Goal: Task Accomplishment & Management: Manage account settings

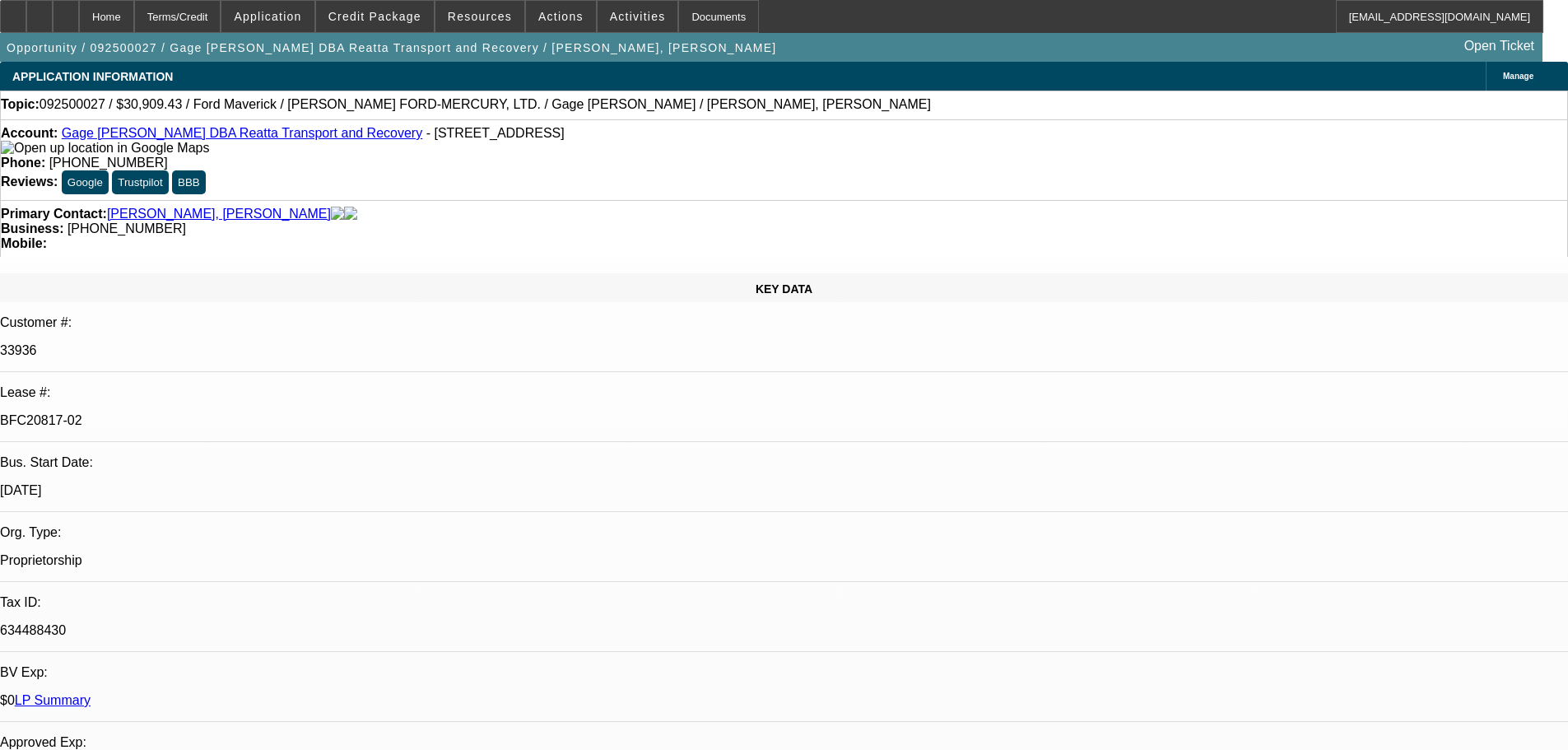
select select "0"
select select "2"
select select "0"
select select "6"
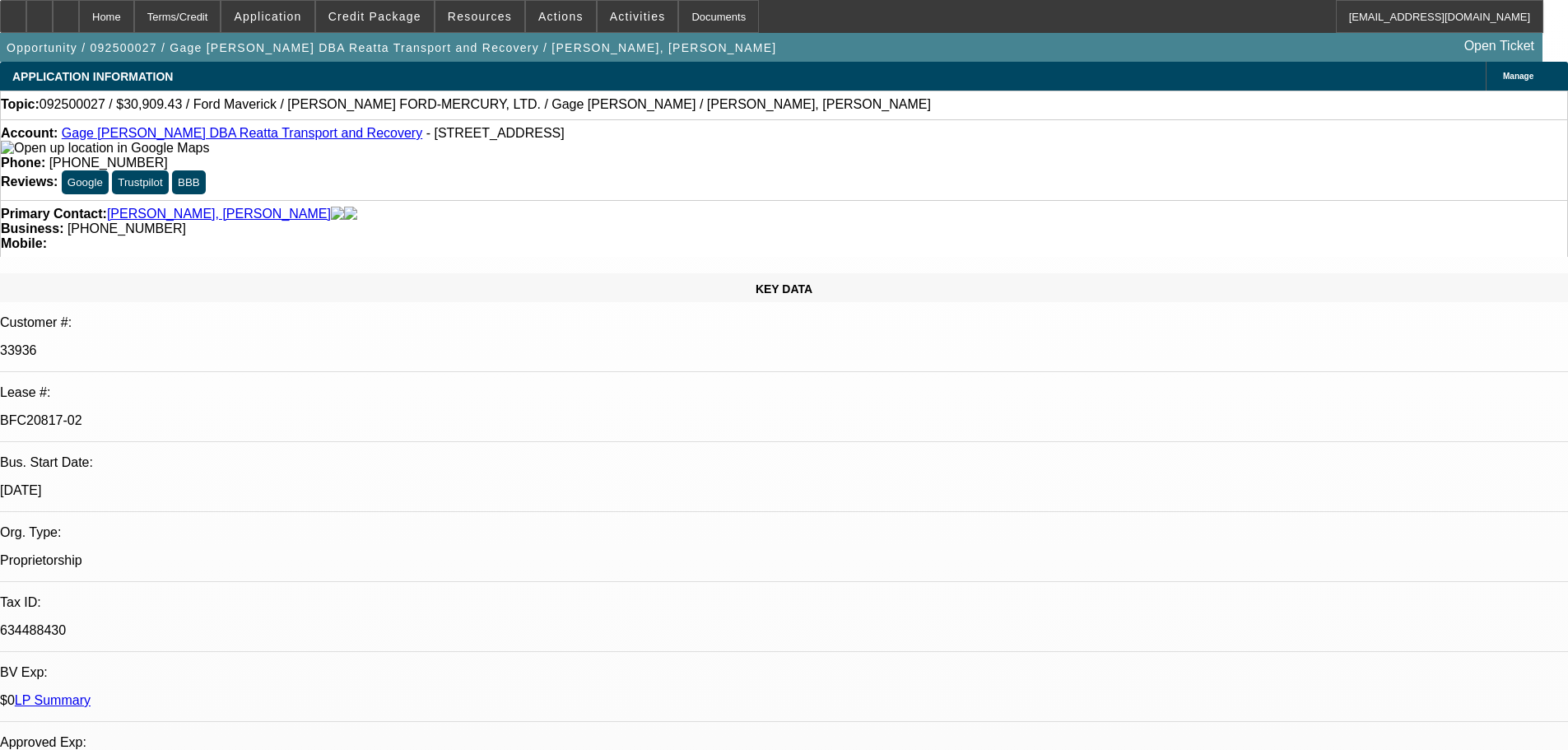
select select "0.1"
select select "2"
select select "0"
select select "6"
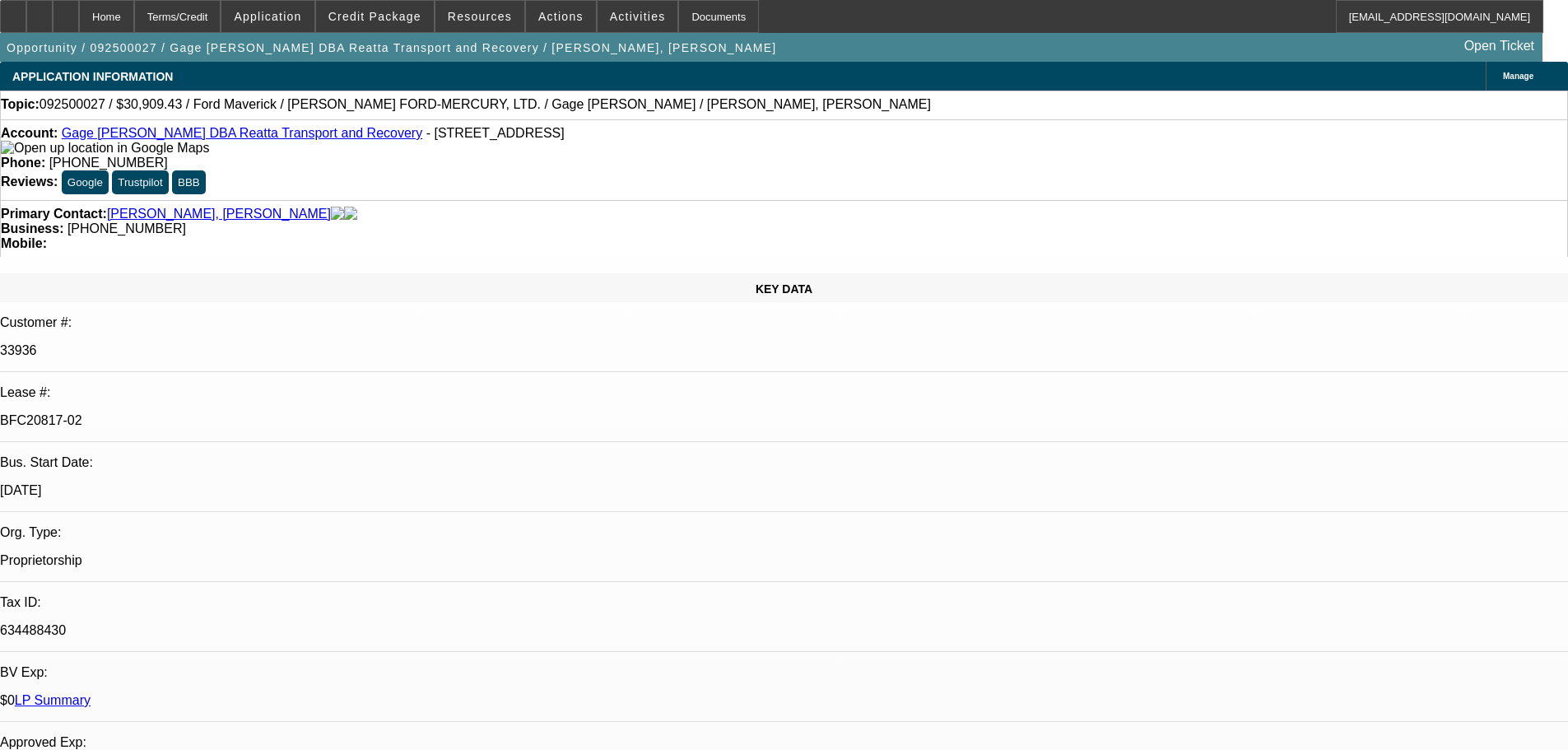
select select "0.1"
select select "2"
select select "0"
select select "6"
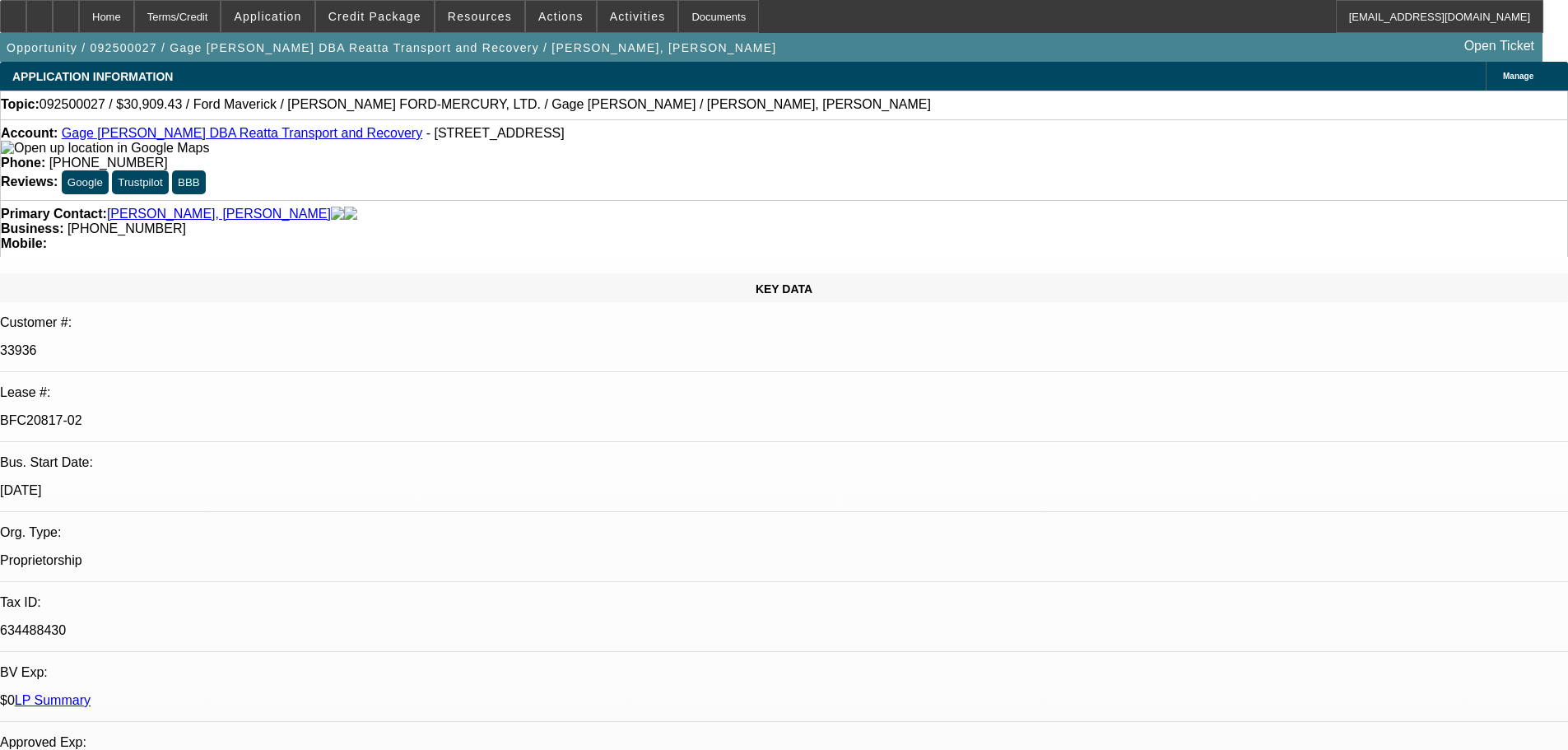
select select "0.1"
select select "2"
select select "0"
select select "6"
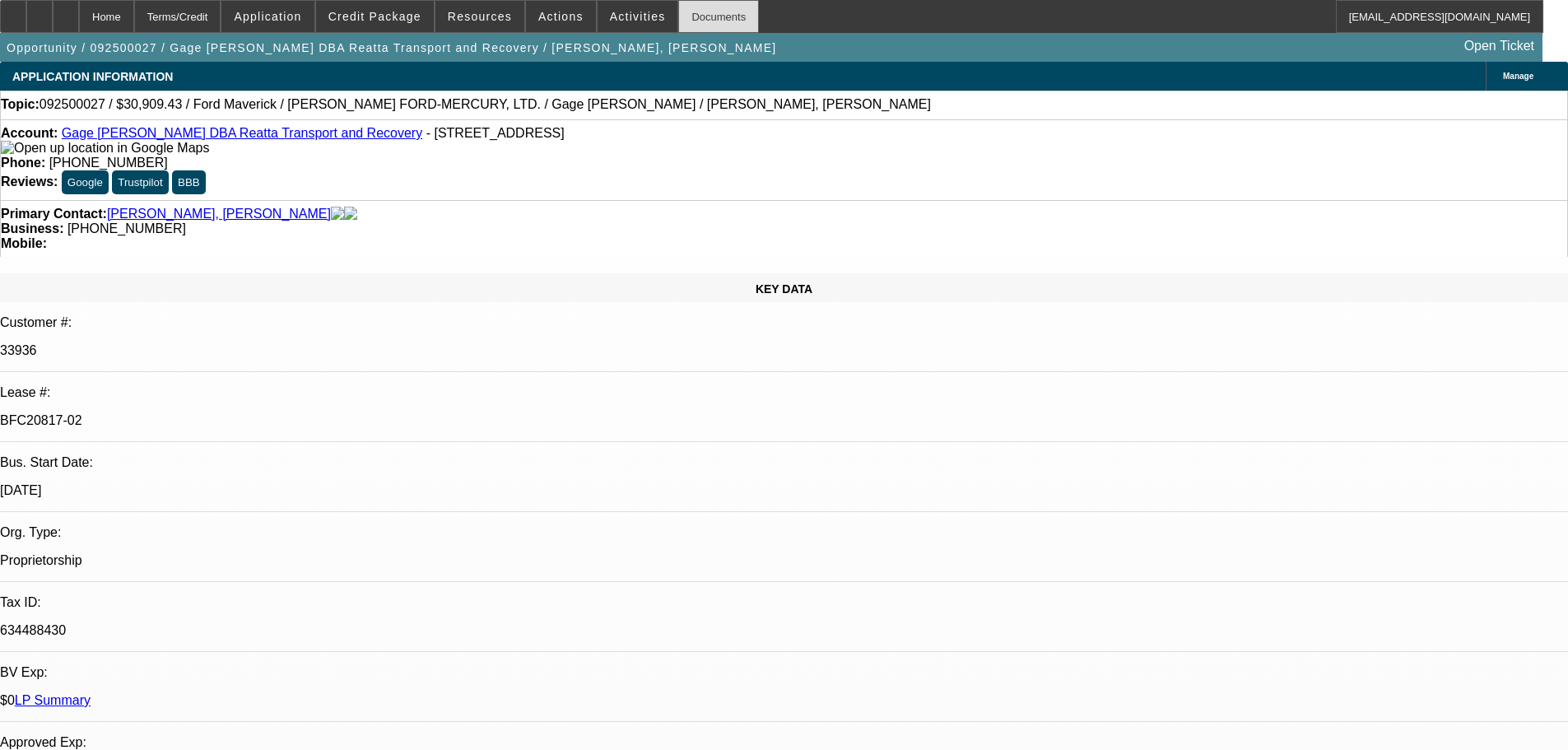
click at [706, 22] on div "Documents" at bounding box center [719, 17] width 81 height 33
